Goal: Task Accomplishment & Management: Manage account settings

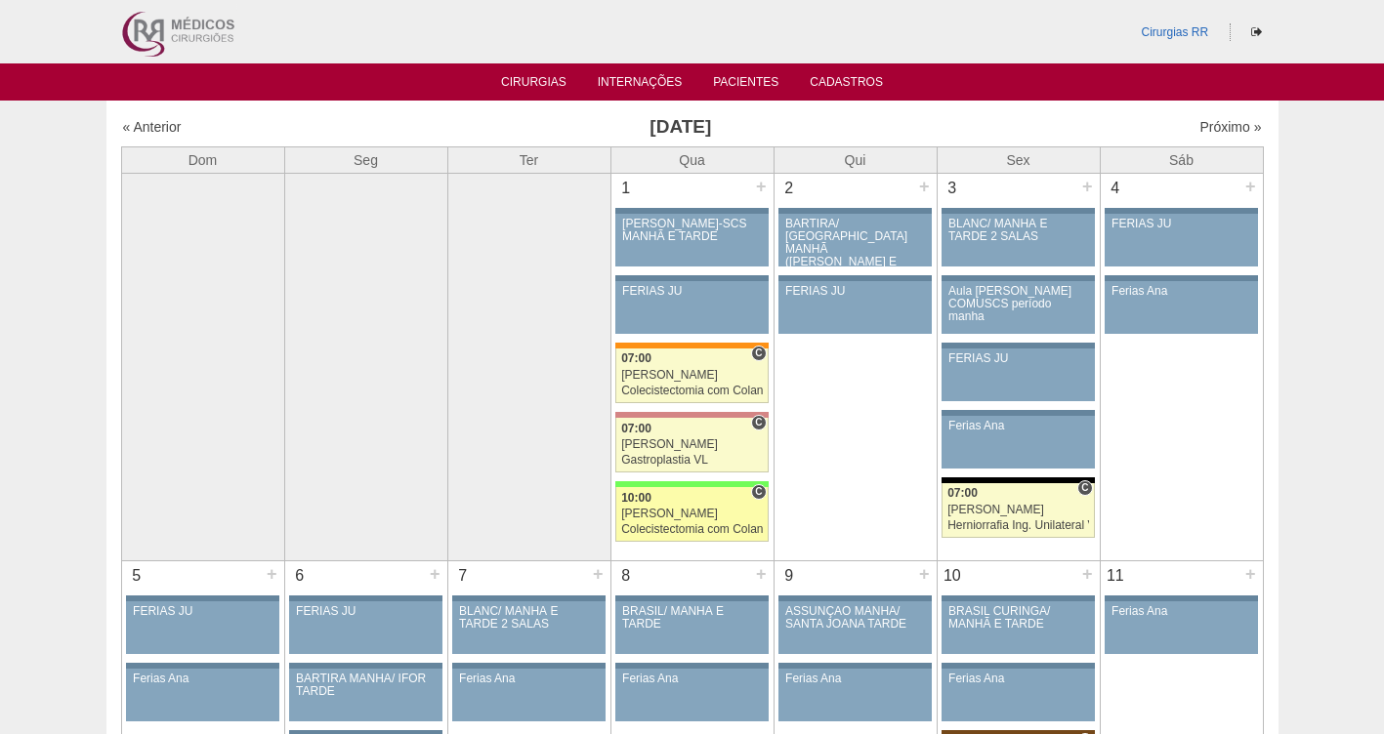
click at [664, 519] on div "[PERSON_NAME]" at bounding box center [692, 514] width 142 height 13
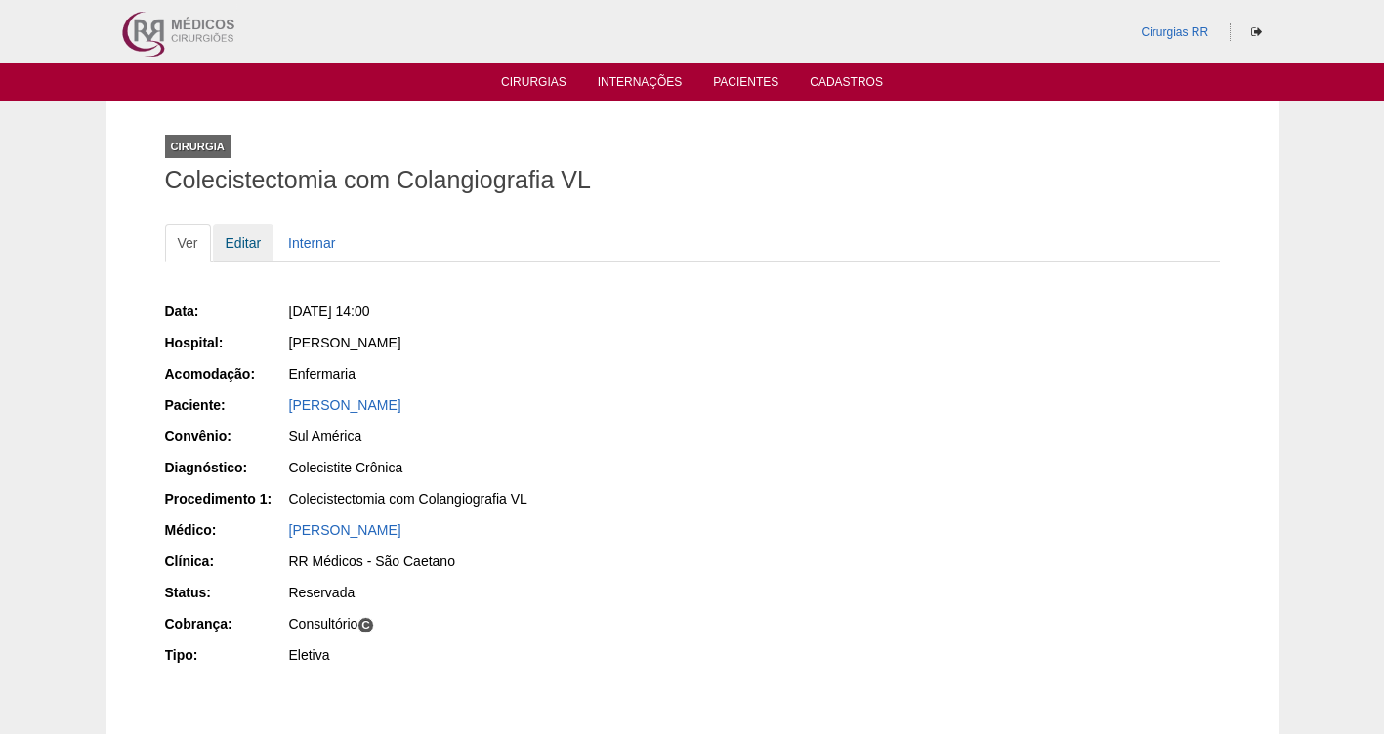
click at [239, 244] on link "Editar" at bounding box center [244, 243] width 62 height 37
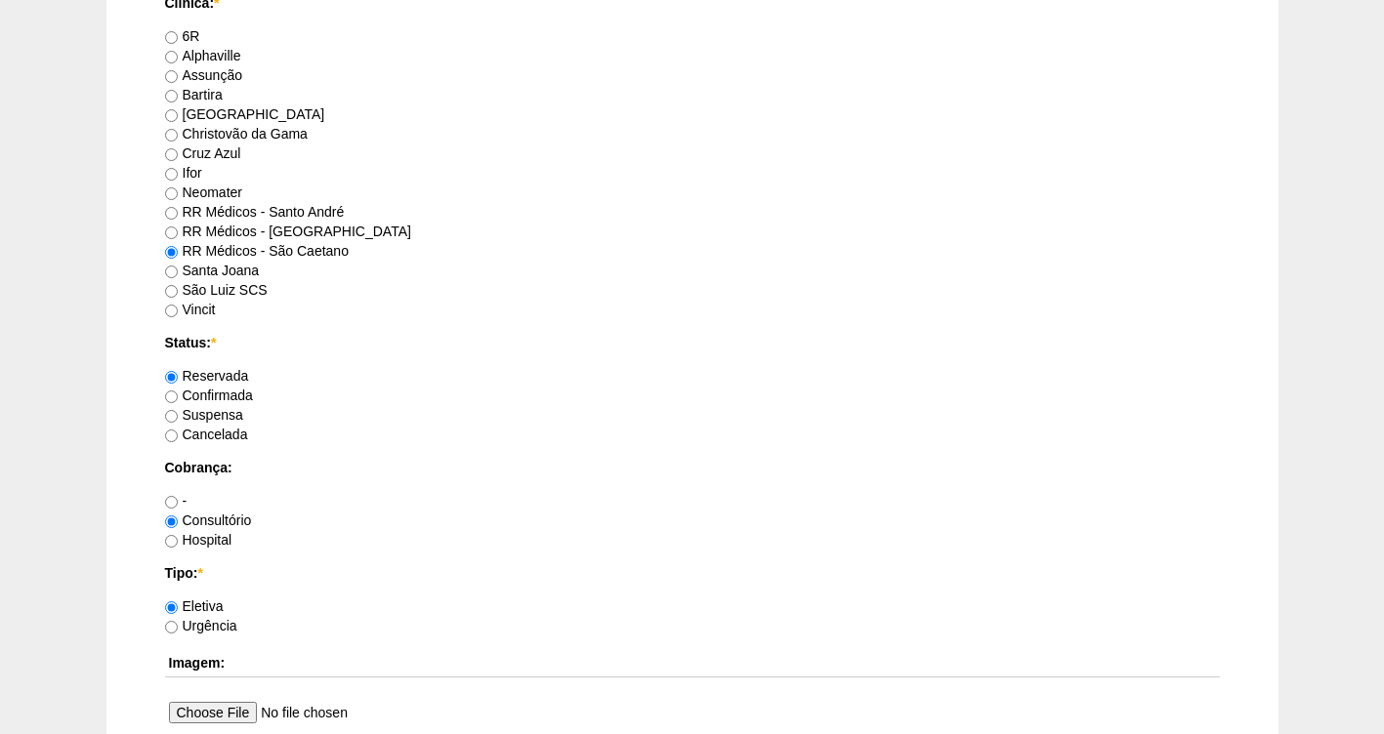
scroll to position [1266, 0]
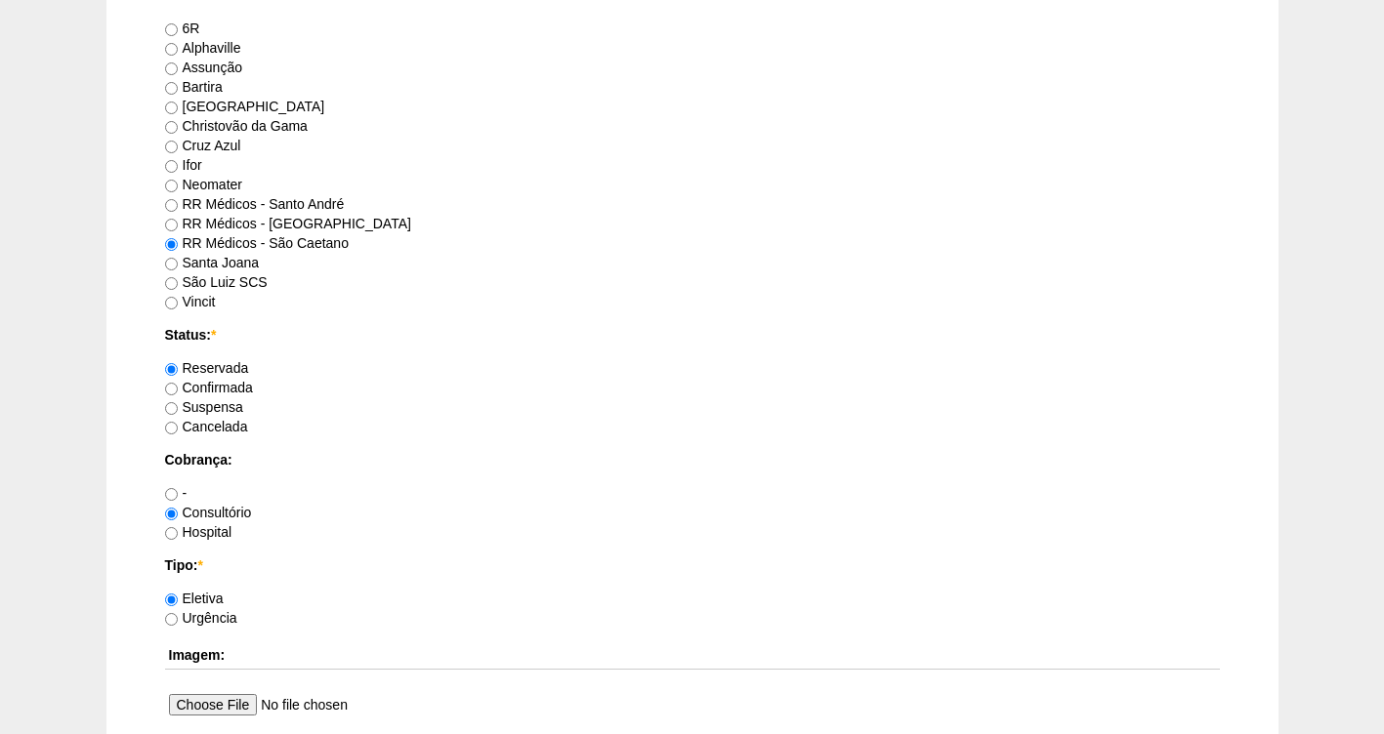
click at [207, 389] on label "Confirmada" at bounding box center [209, 388] width 88 height 16
click at [178, 389] on input "Confirmada" at bounding box center [171, 389] width 13 height 13
radio input "true"
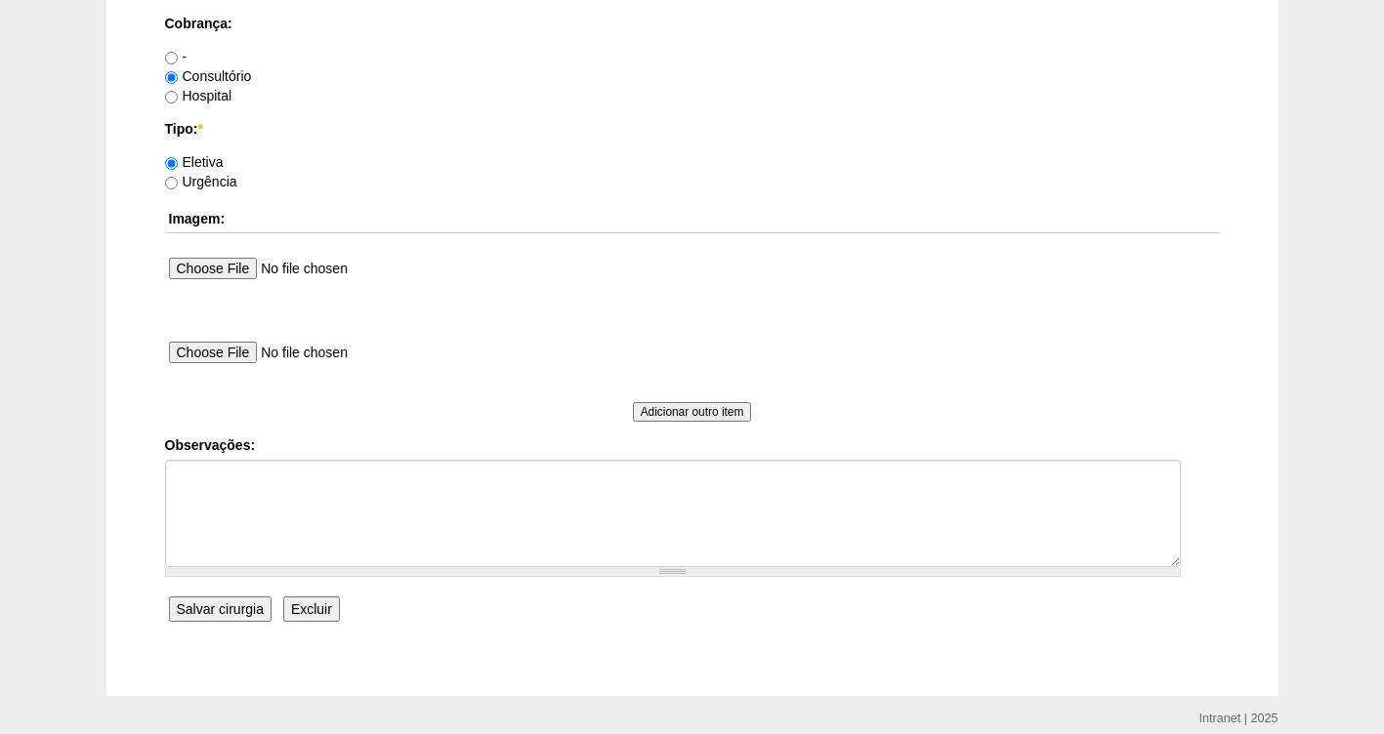
scroll to position [1776, 0]
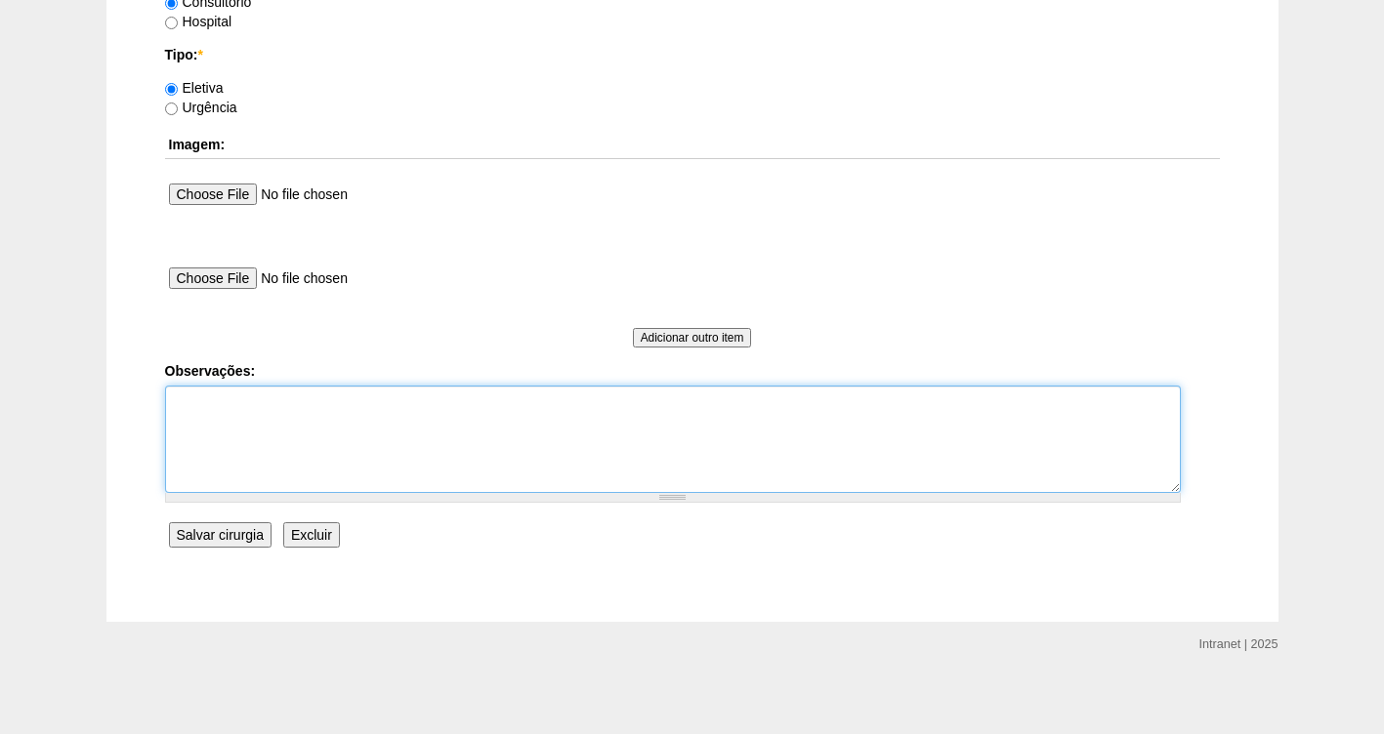
click at [251, 415] on textarea "Observações:" at bounding box center [673, 439] width 1016 height 107
type textarea "FATURADA CONSULTORIO"
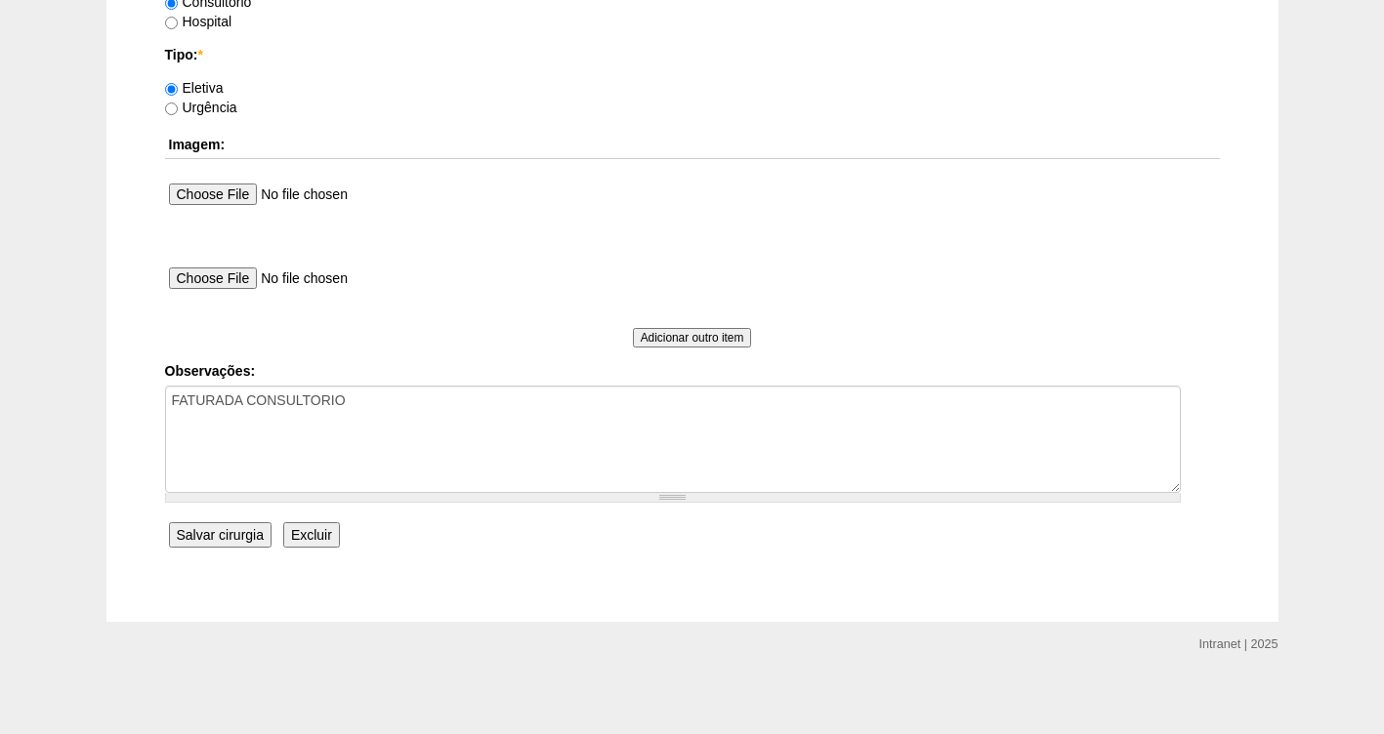
click at [236, 528] on input "Salvar cirurgia" at bounding box center [220, 534] width 103 height 25
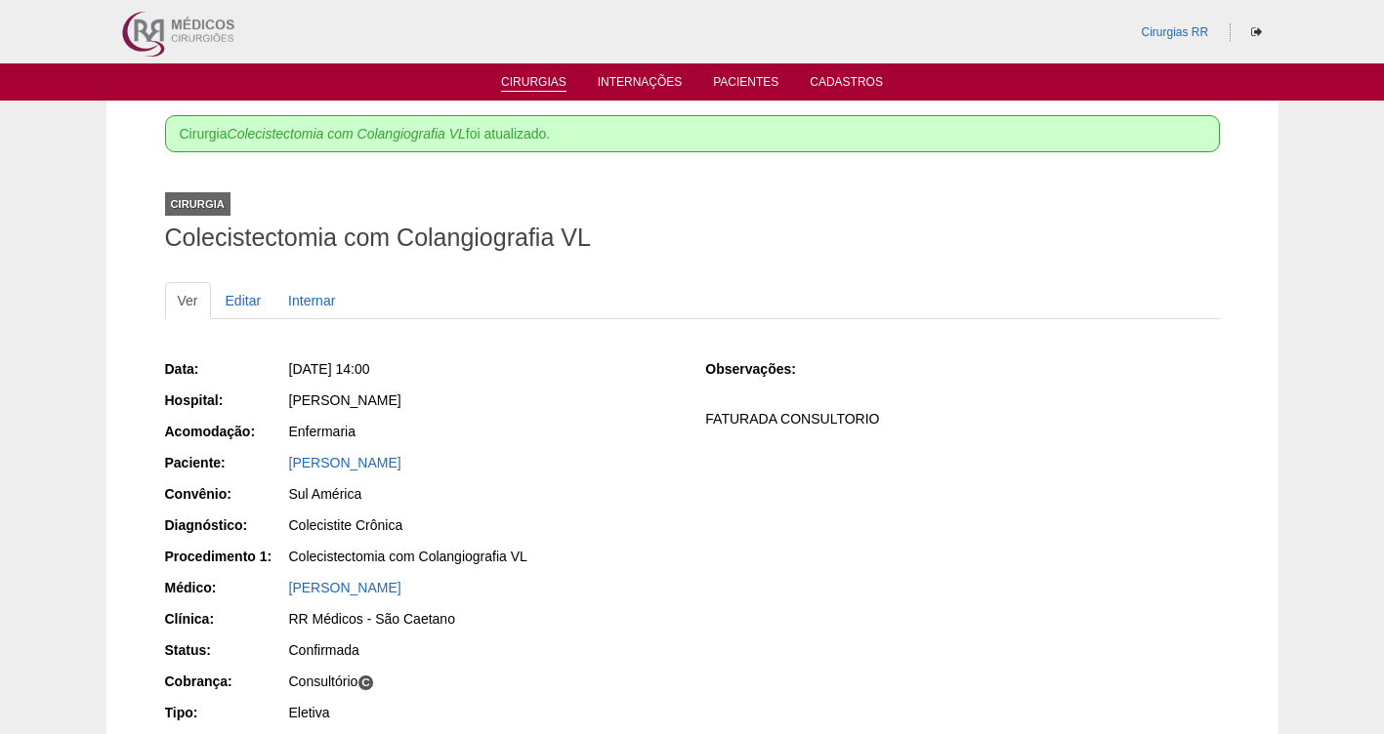
click at [515, 82] on link "Cirurgias" at bounding box center [533, 83] width 65 height 17
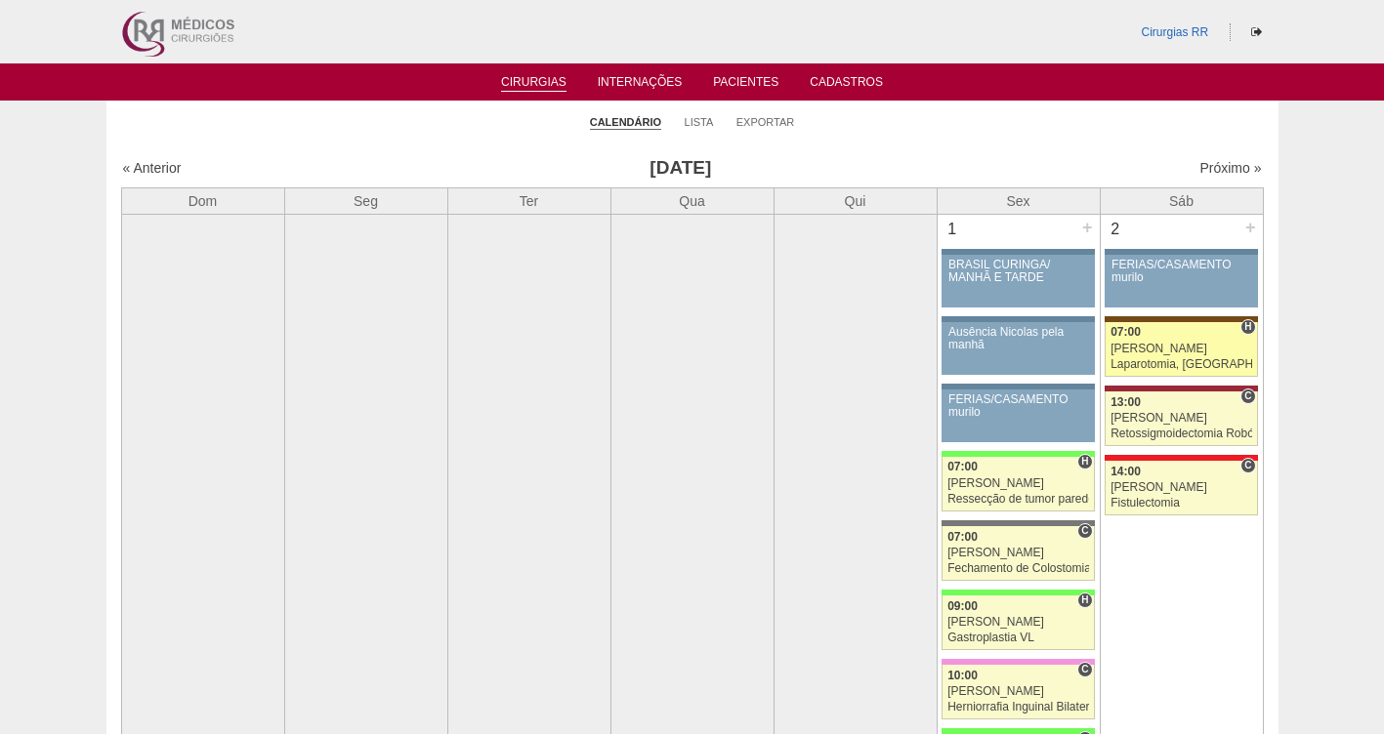
scroll to position [98, 0]
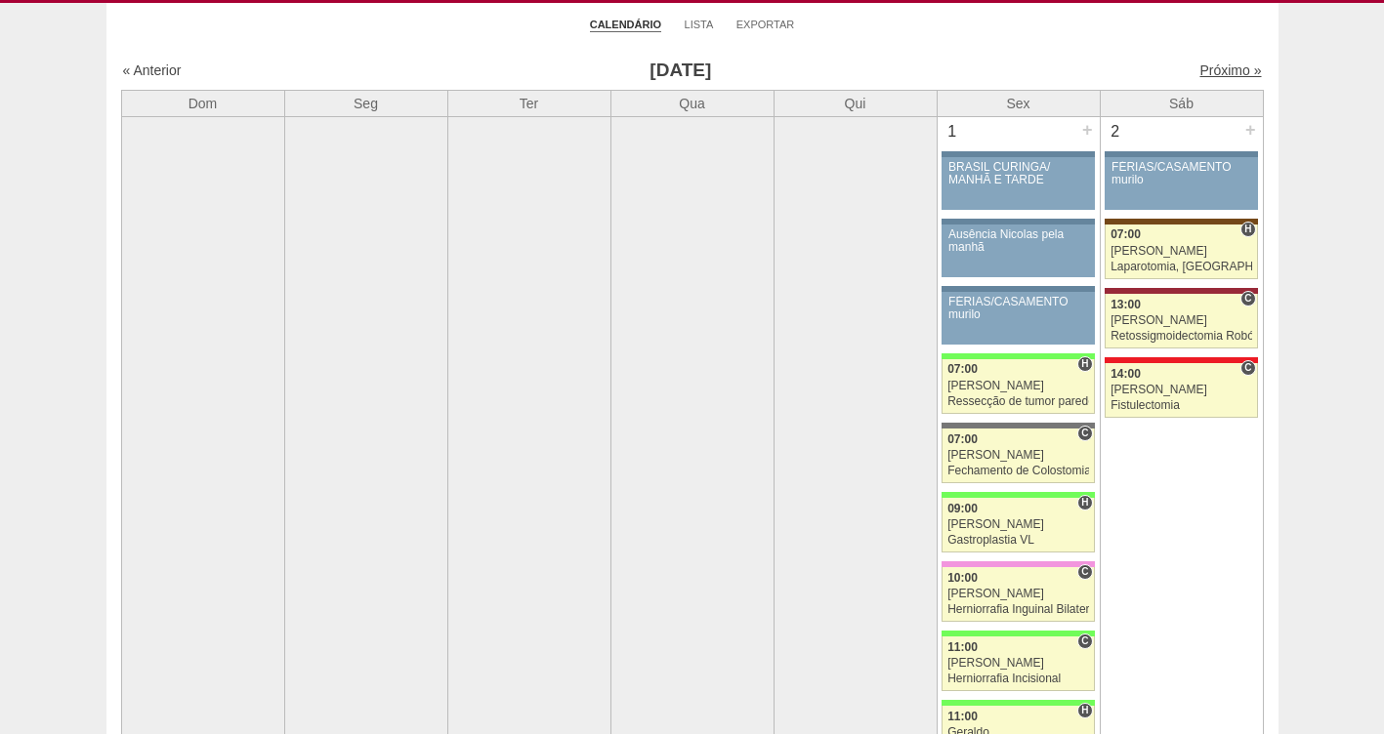
click at [1203, 74] on link "Próximo »" at bounding box center [1230, 71] width 62 height 16
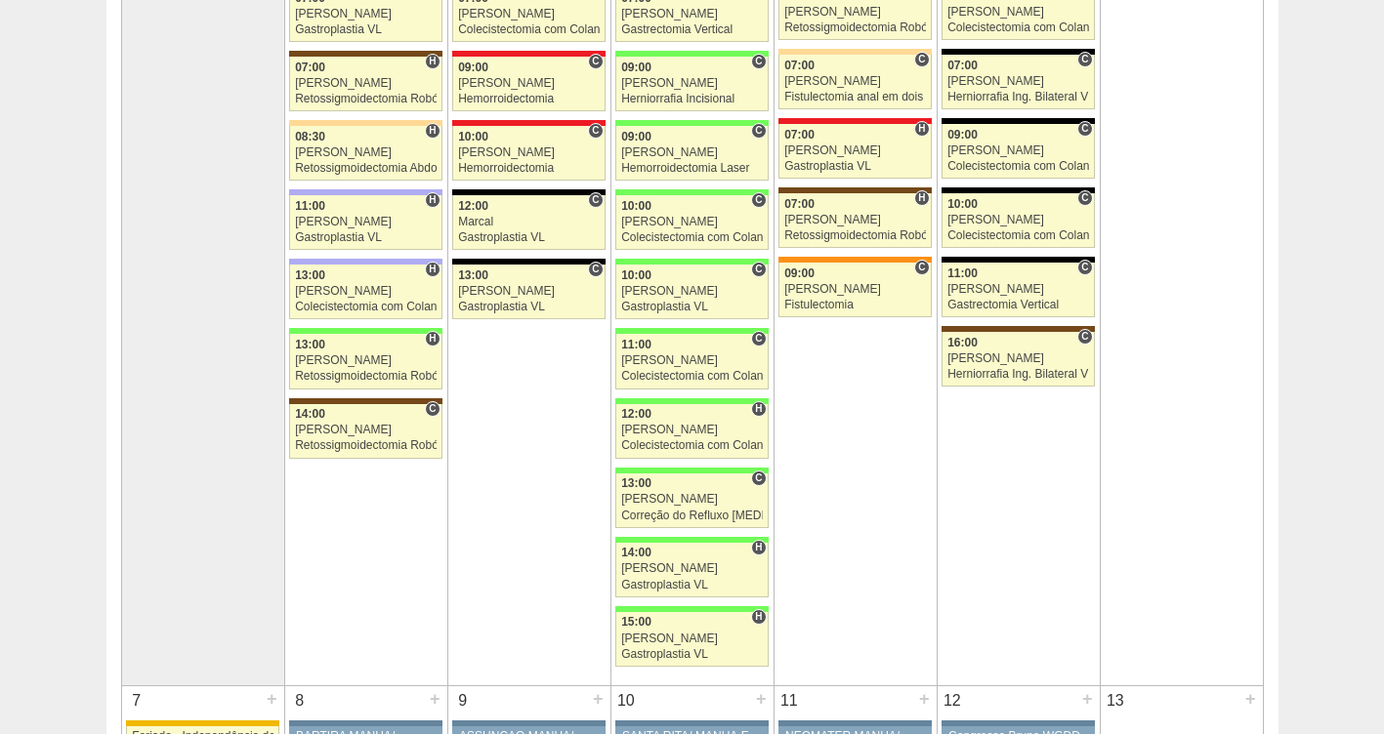
scroll to position [20, 0]
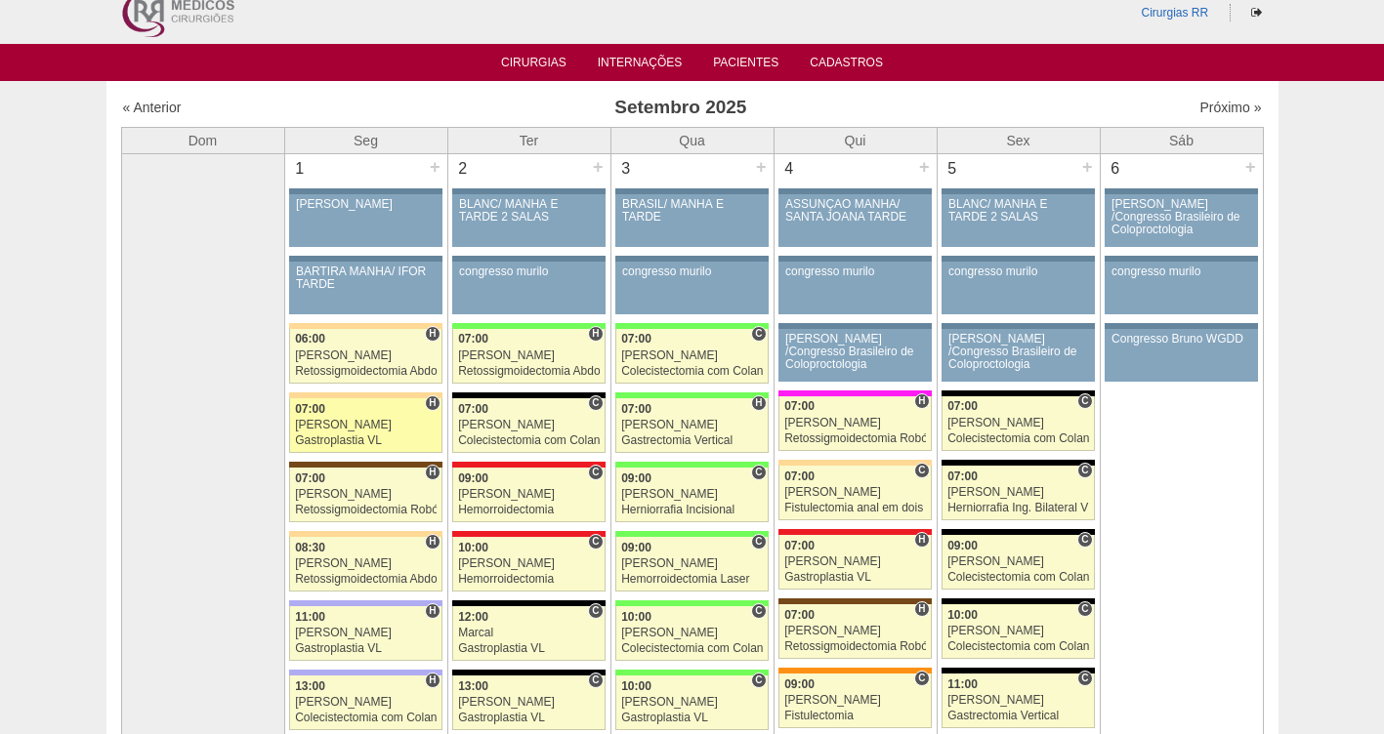
click at [346, 424] on div "[PERSON_NAME]" at bounding box center [366, 425] width 142 height 13
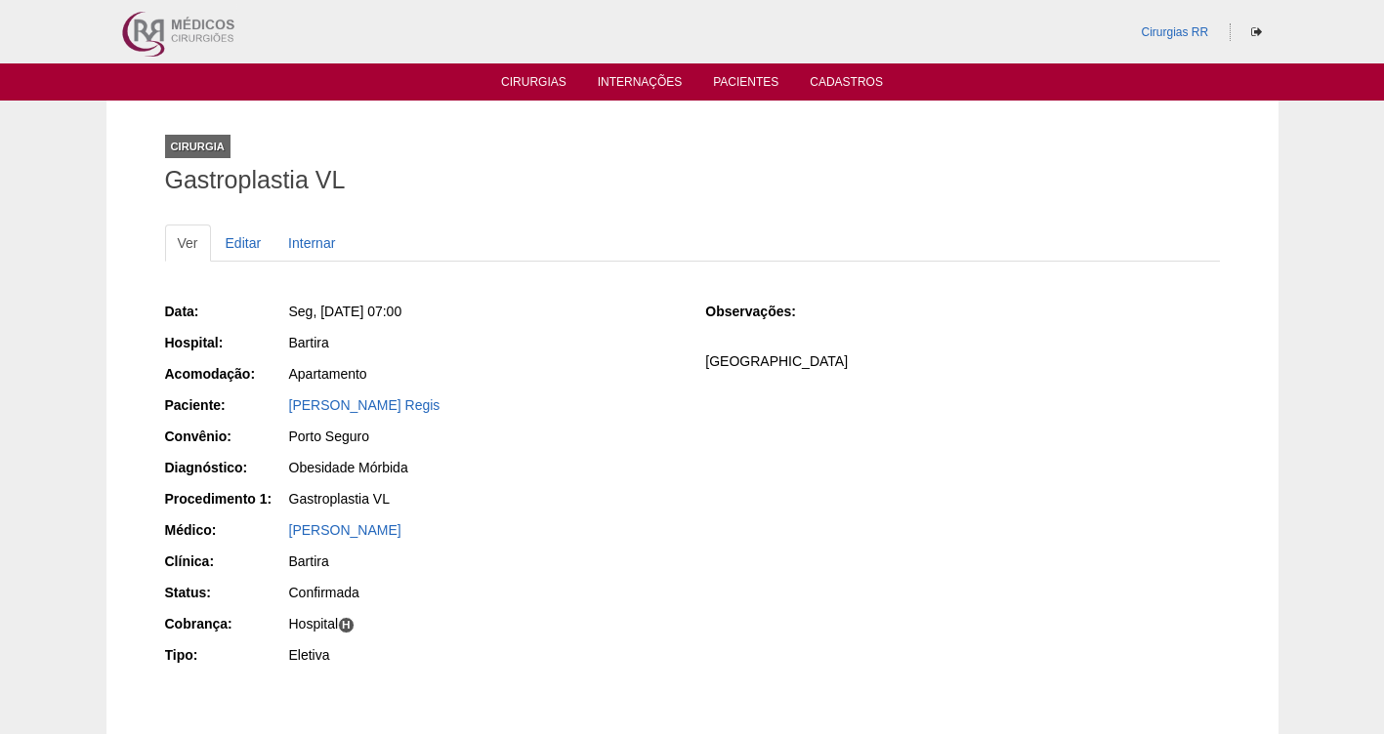
drag, startPoint x: 507, startPoint y: 404, endPoint x: 265, endPoint y: 409, distance: 242.3
click at [265, 409] on div "Paciente: [PERSON_NAME] Regis" at bounding box center [422, 408] width 514 height 24
copy div "Paciente: [PERSON_NAME]"
click at [549, 75] on link "Cirurgias" at bounding box center [533, 83] width 65 height 17
